Goal: Check status

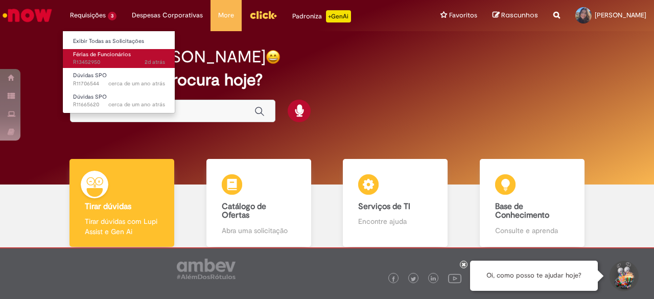
click at [108, 59] on span "2d atrás 2 dias atrás R13452950" at bounding box center [119, 62] width 92 height 8
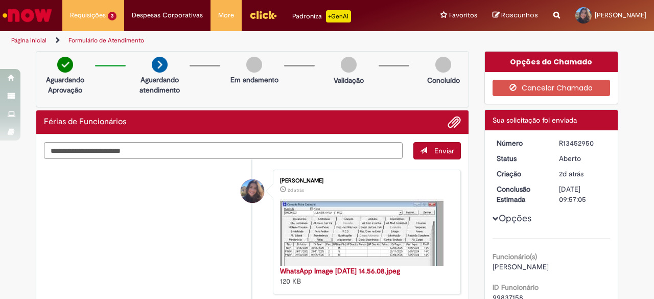
click at [20, 8] on img "Ir para a Homepage" at bounding box center [27, 15] width 53 height 20
